Goal: Task Accomplishment & Management: Complete application form

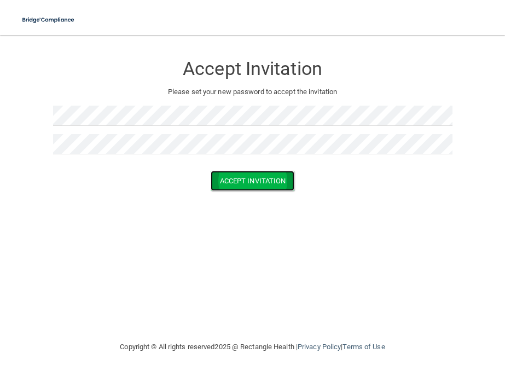
click at [269, 181] on button "Accept Invitation" at bounding box center [253, 181] width 84 height 20
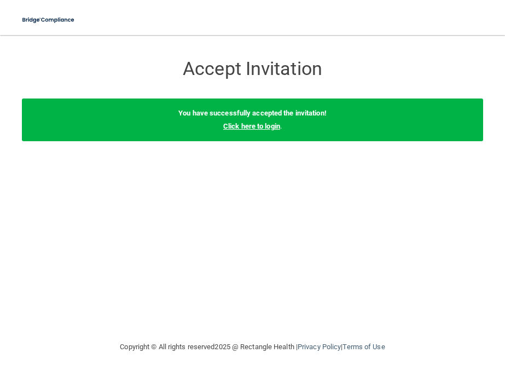
click at [253, 124] on link "Click here to login" at bounding box center [251, 126] width 57 height 8
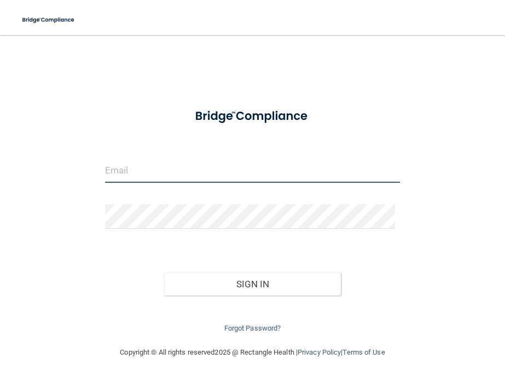
type input "[EMAIL_ADDRESS][DOMAIN_NAME]"
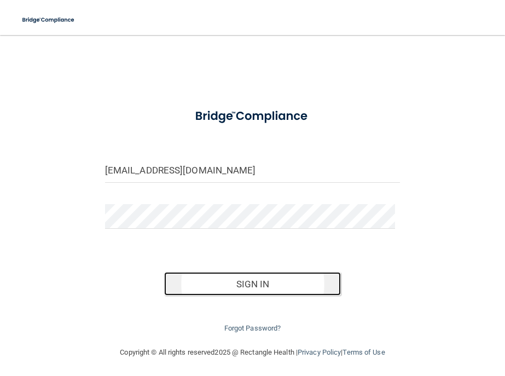
click at [254, 284] on button "Sign In" at bounding box center [252, 284] width 177 height 24
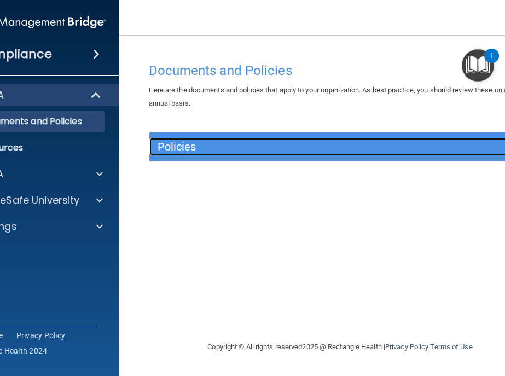
click at [284, 146] on h5 "Policies" at bounding box center [293, 147] width 270 height 12
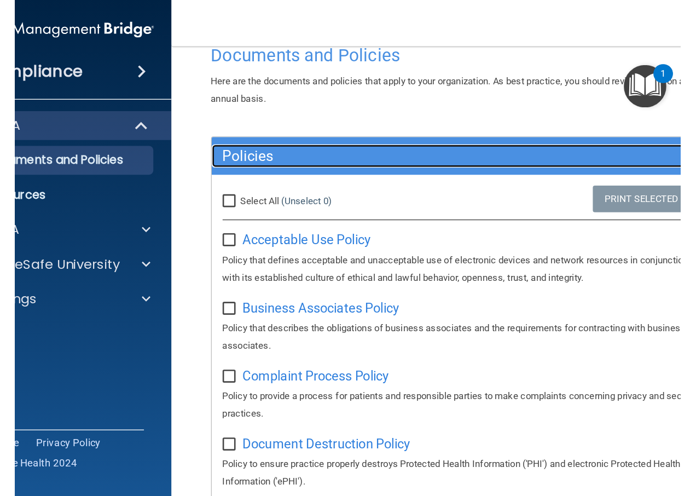
scroll to position [55, 0]
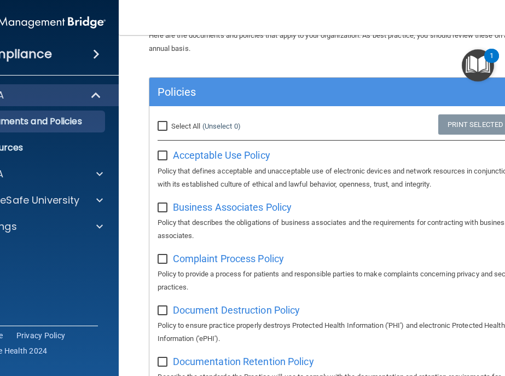
drag, startPoint x: 326, startPoint y: 15, endPoint x: 276, endPoint y: 19, distance: 50.5
click at [276, 19] on nav "Toggle navigation Tramell Simpson tramell777@gmail.com Manage My Enterprise Cas…" at bounding box center [340, 17] width 443 height 35
drag, startPoint x: 349, startPoint y: 60, endPoint x: 283, endPoint y: 51, distance: 66.8
drag, startPoint x: 283, startPoint y: 51, endPoint x: 333, endPoint y: 123, distance: 87.7
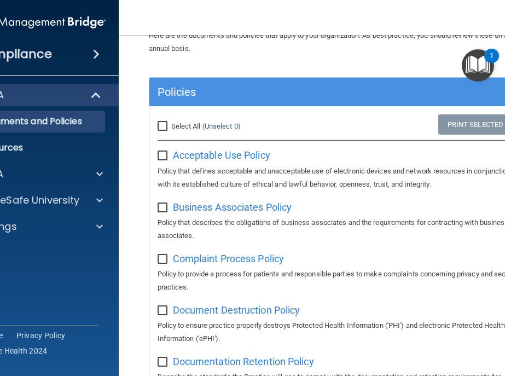
click at [333, 123] on div "Select All (Unselect 0) Unselect All Print Selected (0)" at bounding box center [340, 126] width 382 height 24
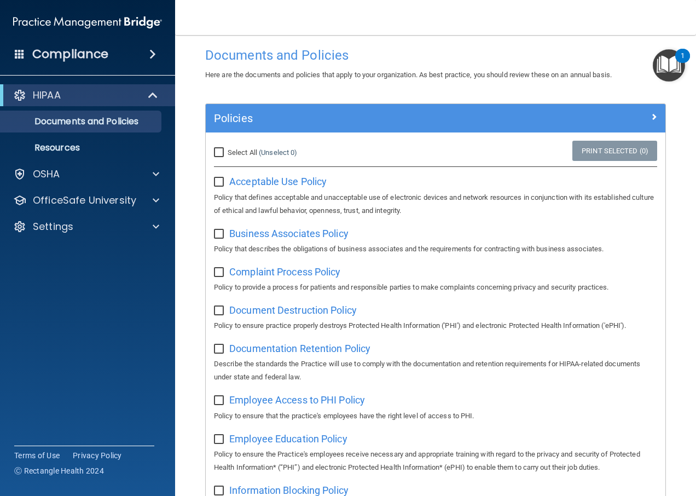
scroll to position [0, 0]
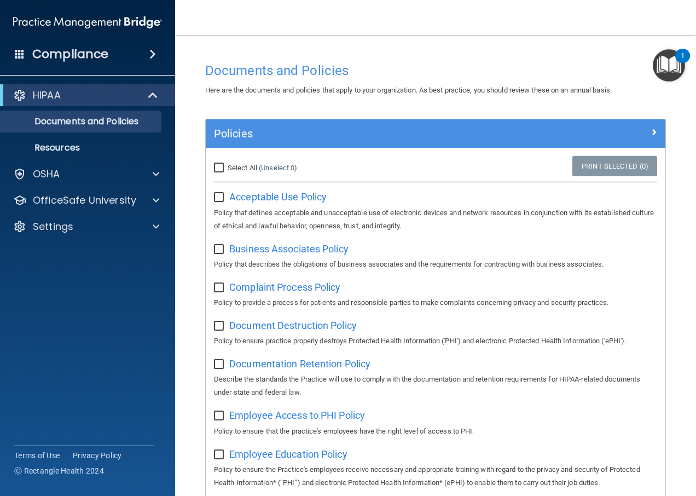
click at [220, 165] on input "Select All (Unselect 0) Unselect All" at bounding box center [220, 168] width 13 height 9
checkbox input "true"
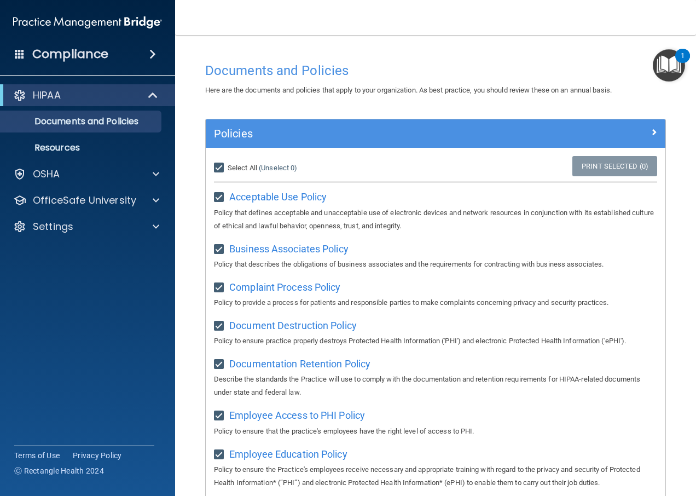
checkbox input "true"
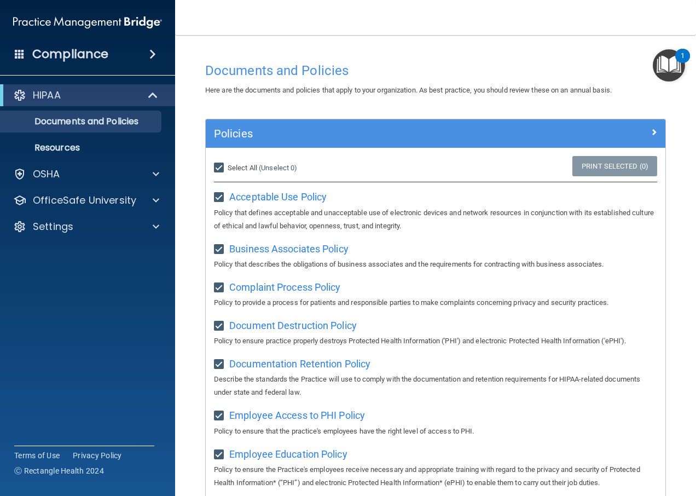
checkbox input "true"
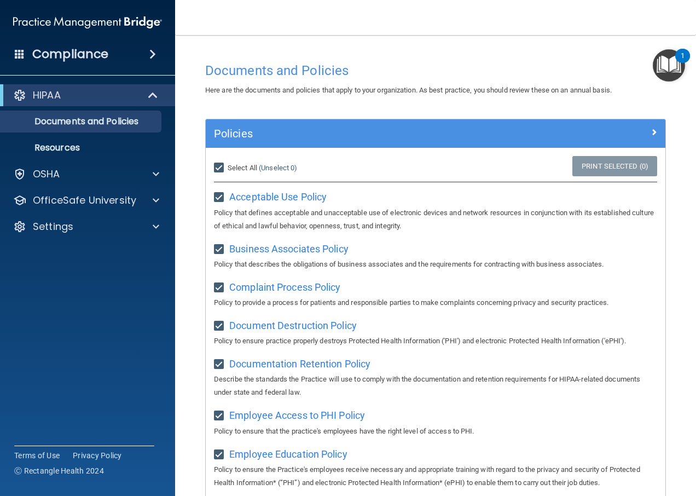
checkbox input "true"
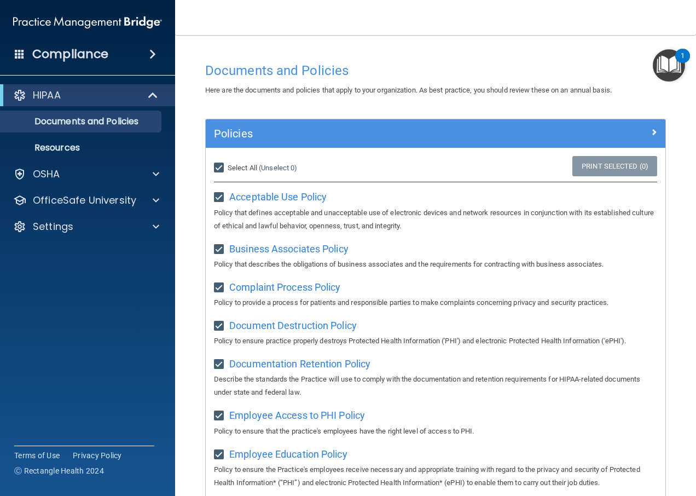
checkbox input "true"
click at [504, 161] on link "Print Selected (21)" at bounding box center [612, 166] width 89 height 20
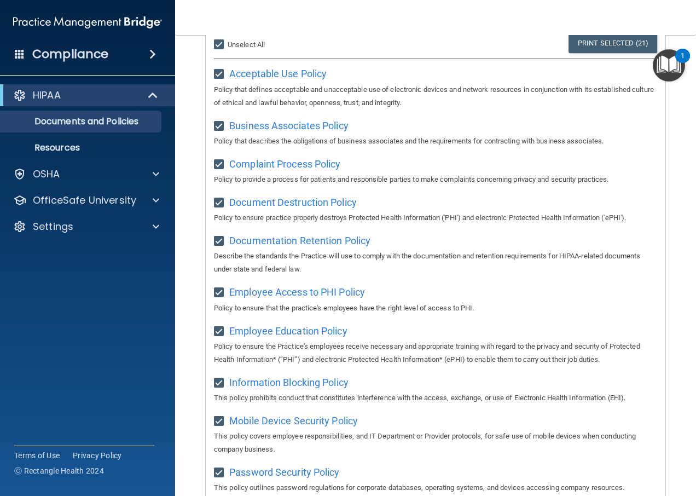
scroll to position [164, 0]
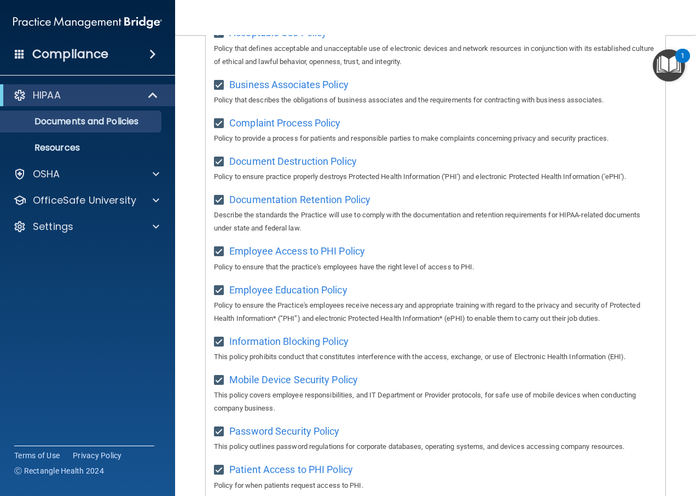
click at [504, 125] on div "Complaint Process Policy Policy to provide a process for patients and responsib…" at bounding box center [435, 129] width 443 height 31
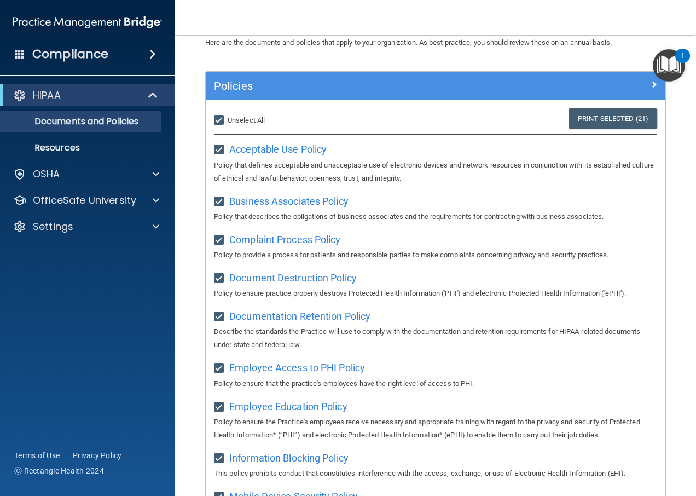
scroll to position [0, 0]
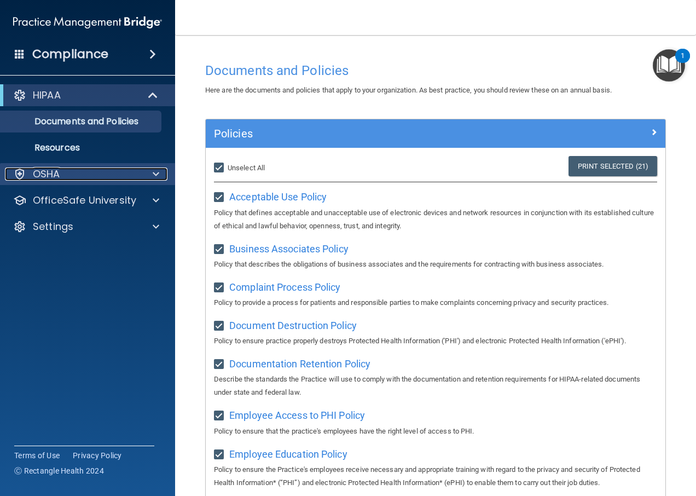
click at [54, 172] on p "OSHA" at bounding box center [46, 173] width 27 height 13
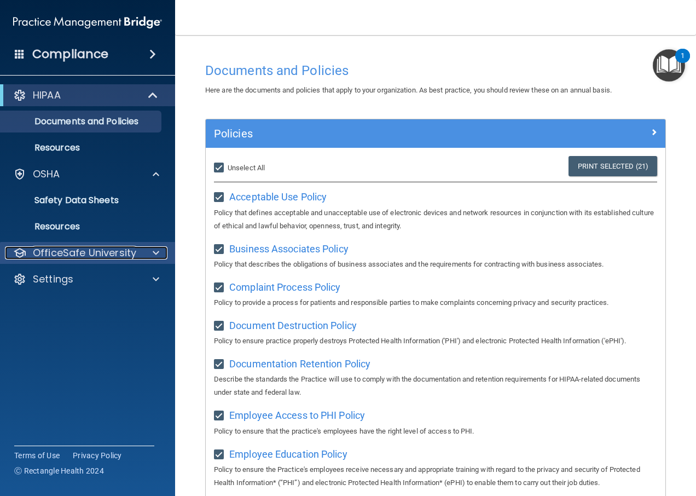
click at [91, 252] on p "OfficeSafe University" at bounding box center [84, 252] width 103 height 13
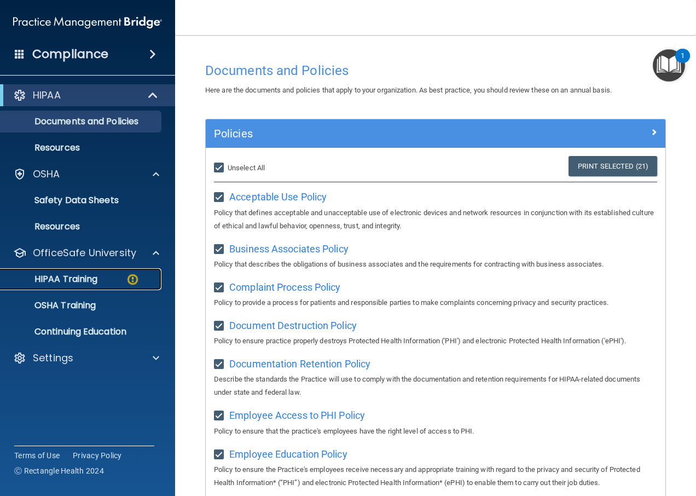
click at [79, 274] on p "HIPAA Training" at bounding box center [52, 279] width 90 height 11
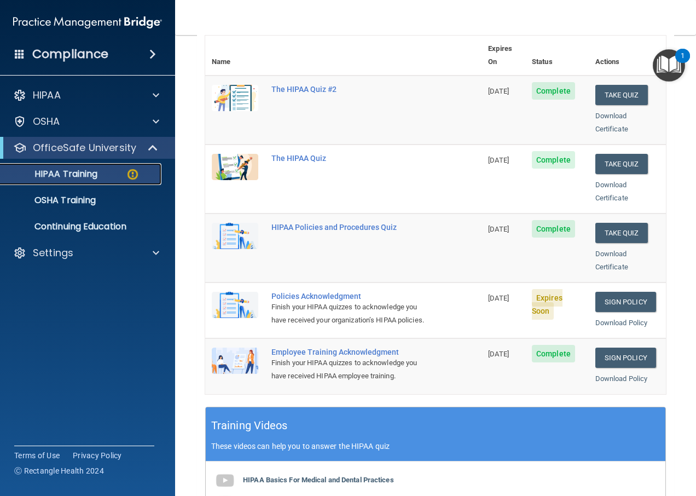
scroll to position [164, 0]
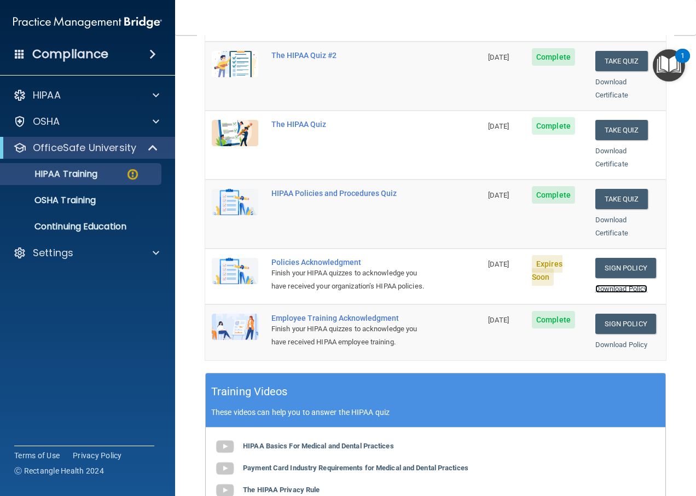
click at [504, 284] on link "Download Policy" at bounding box center [621, 288] width 53 height 8
click at [504, 258] on link "Sign Policy" at bounding box center [625, 268] width 61 height 20
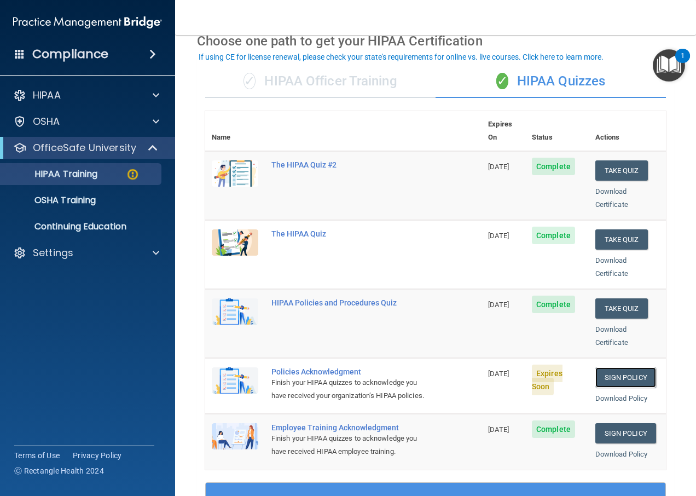
scroll to position [109, 0]
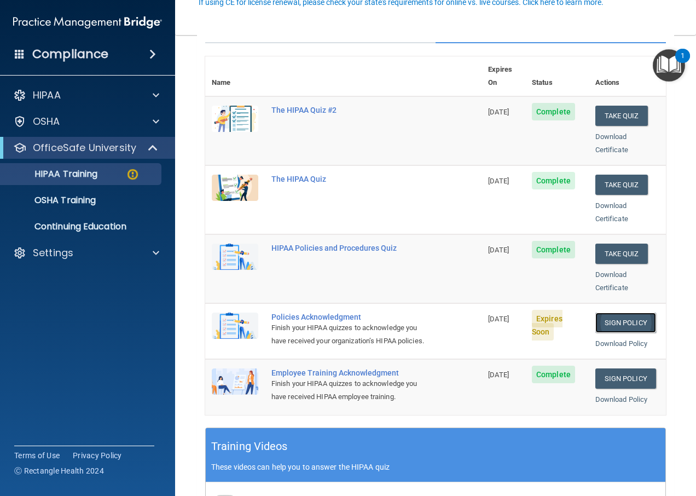
click at [504, 312] on link "Sign Policy" at bounding box center [625, 322] width 61 height 20
click at [504, 56] on img "Open Resource Center, 1 new notification" at bounding box center [669, 65] width 32 height 32
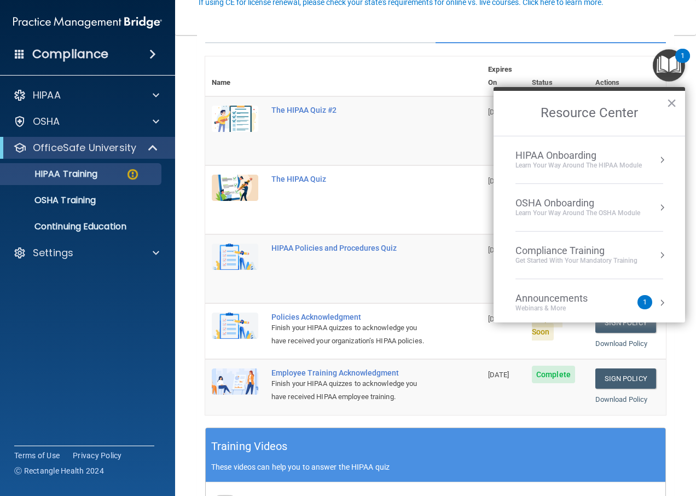
click at [504, 300] on div "Announcements" at bounding box center [562, 298] width 94 height 12
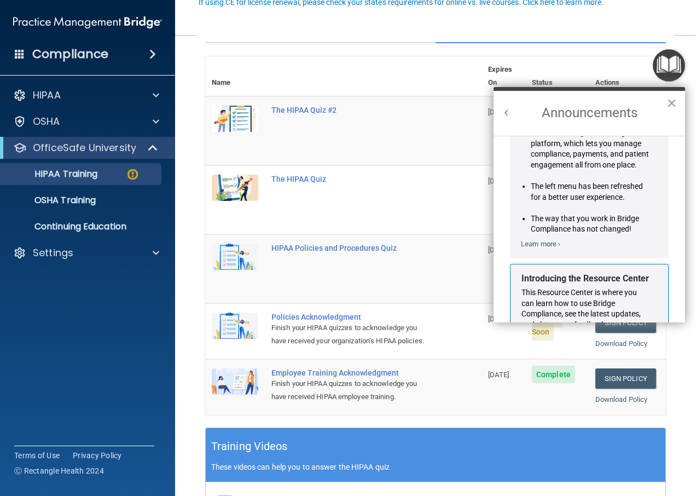
scroll to position [28, 0]
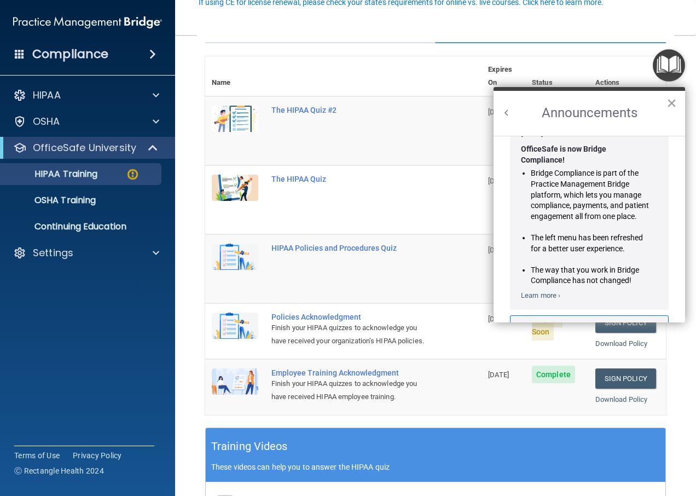
click at [504, 102] on button "×" at bounding box center [671, 103] width 10 height 18
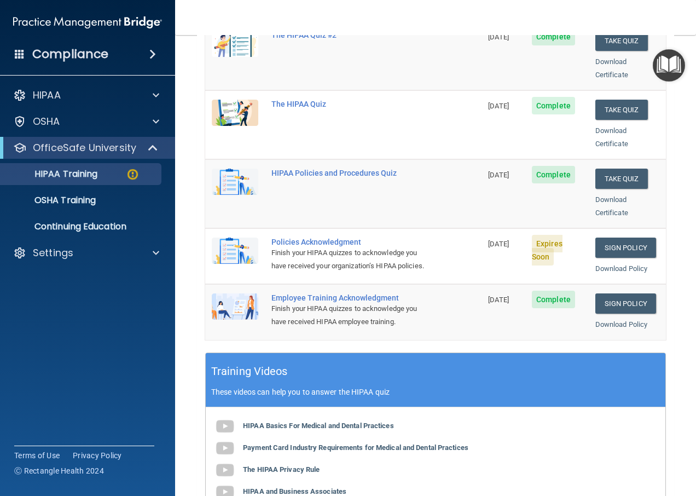
scroll to position [219, 0]
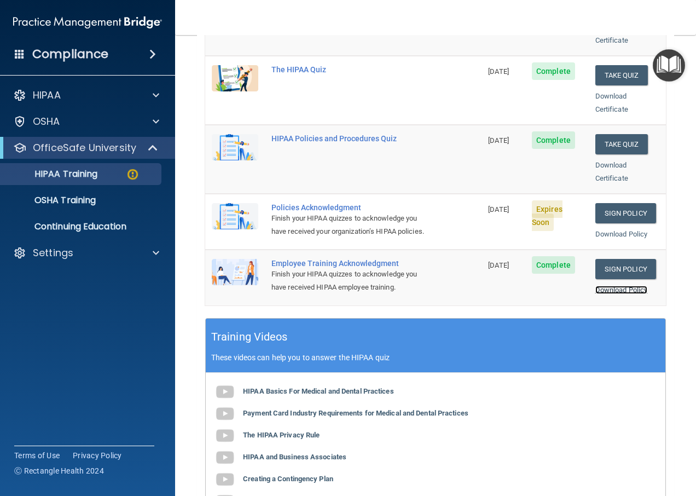
click at [504, 286] on link "Download Policy" at bounding box center [621, 290] width 53 height 8
click at [504, 267] on link "Sign Policy" at bounding box center [625, 269] width 61 height 20
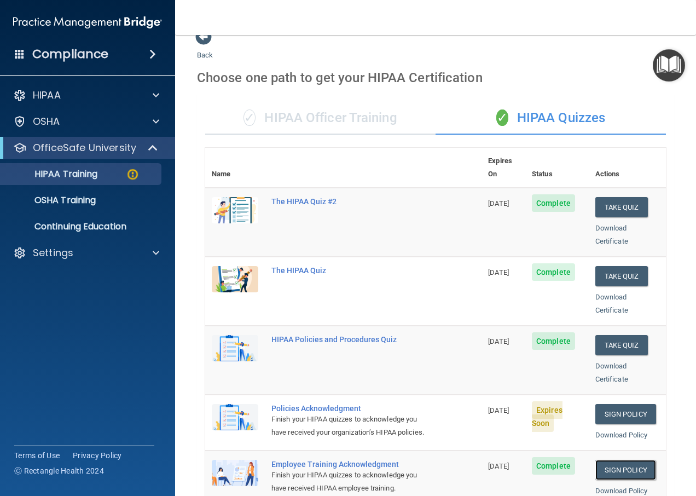
scroll to position [0, 0]
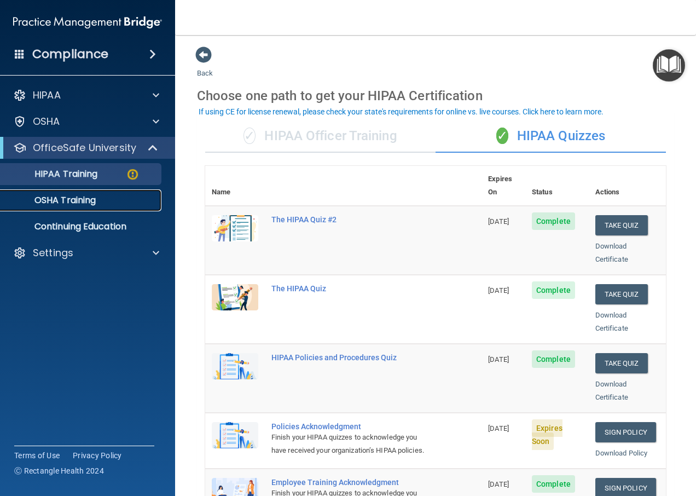
click at [86, 196] on p "OSHA Training" at bounding box center [51, 200] width 89 height 11
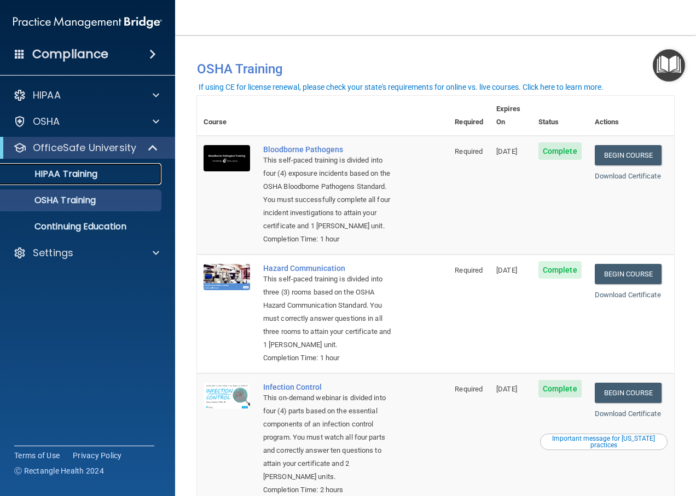
click at [90, 168] on p "HIPAA Training" at bounding box center [52, 173] width 90 height 11
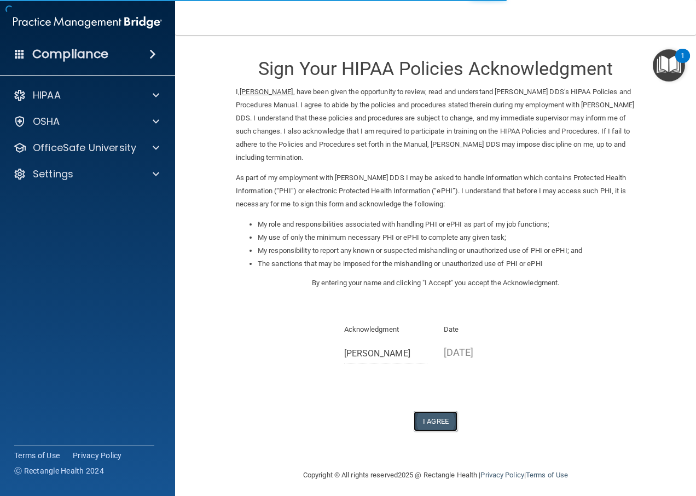
click at [431, 417] on button "I Agree" at bounding box center [436, 421] width 44 height 20
click at [434, 417] on button "I Agree" at bounding box center [436, 421] width 44 height 20
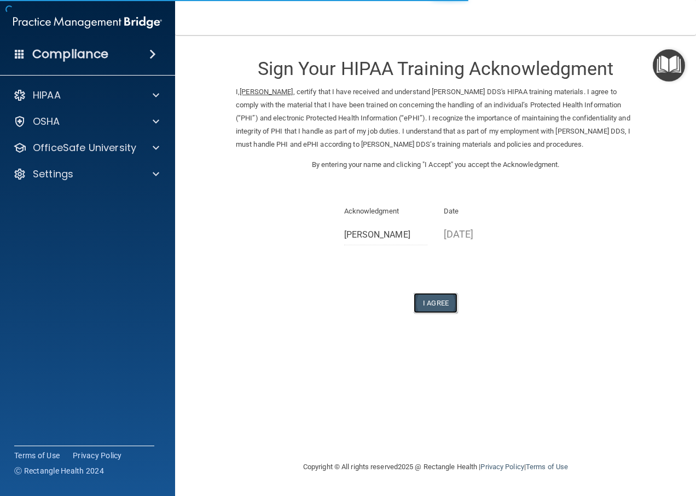
click at [439, 299] on button "I Agree" at bounding box center [436, 303] width 44 height 20
